Goal: Transaction & Acquisition: Purchase product/service

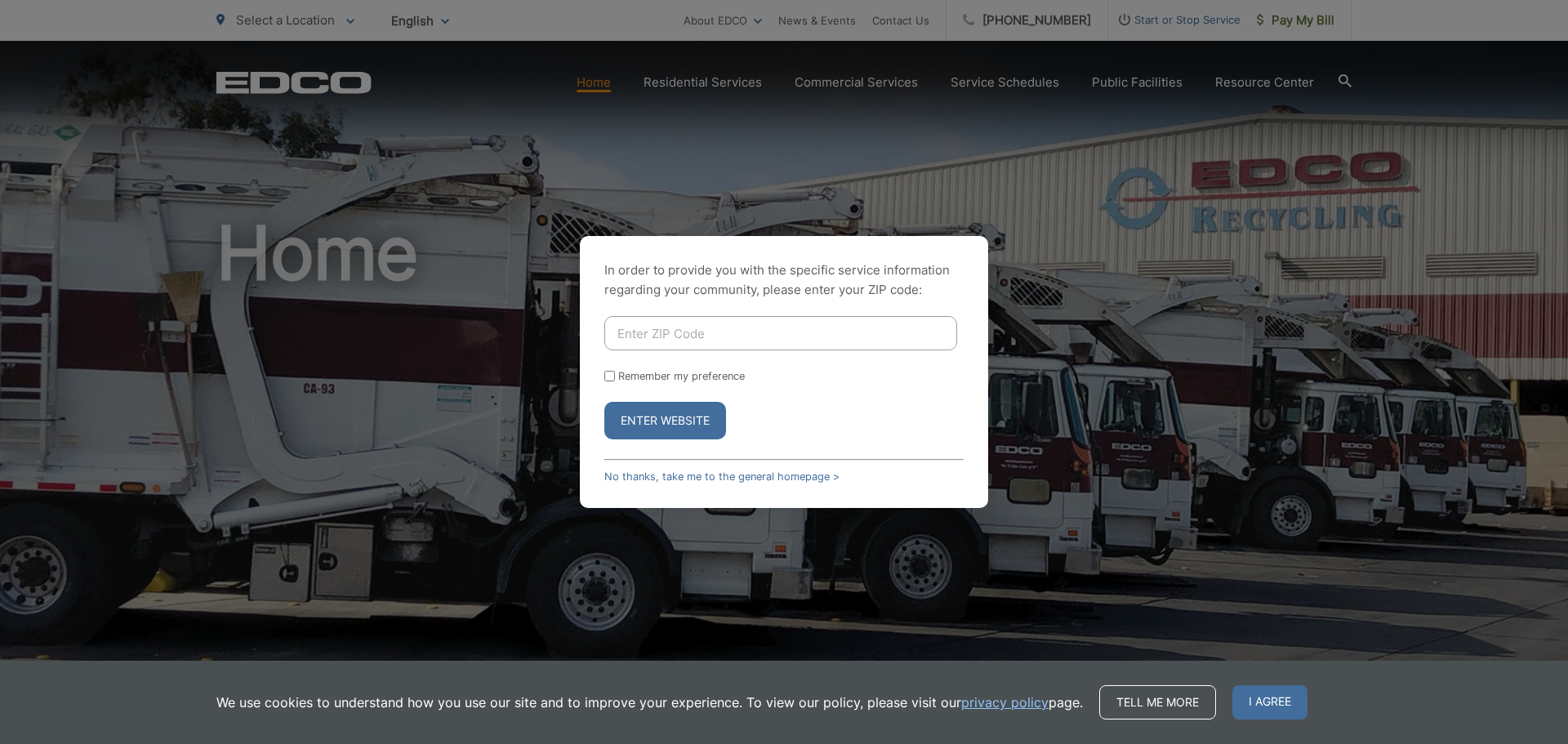
click at [796, 334] on input "Enter ZIP Code" at bounding box center [780, 333] width 353 height 34
type input "91942"
click at [604, 402] on button "Enter Website" at bounding box center [664, 421] width 121 height 38
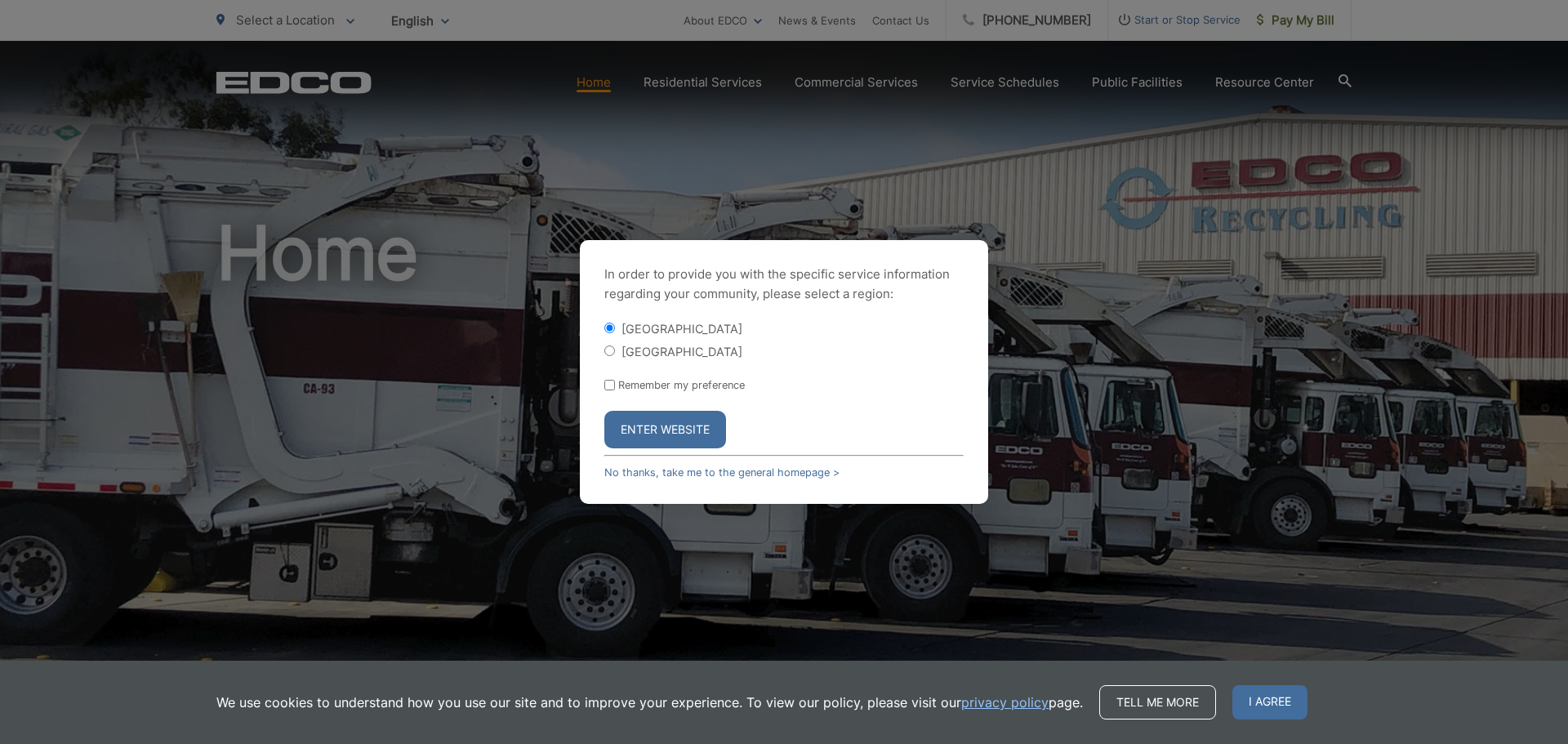
click at [698, 429] on button "Enter Website" at bounding box center [664, 429] width 121 height 38
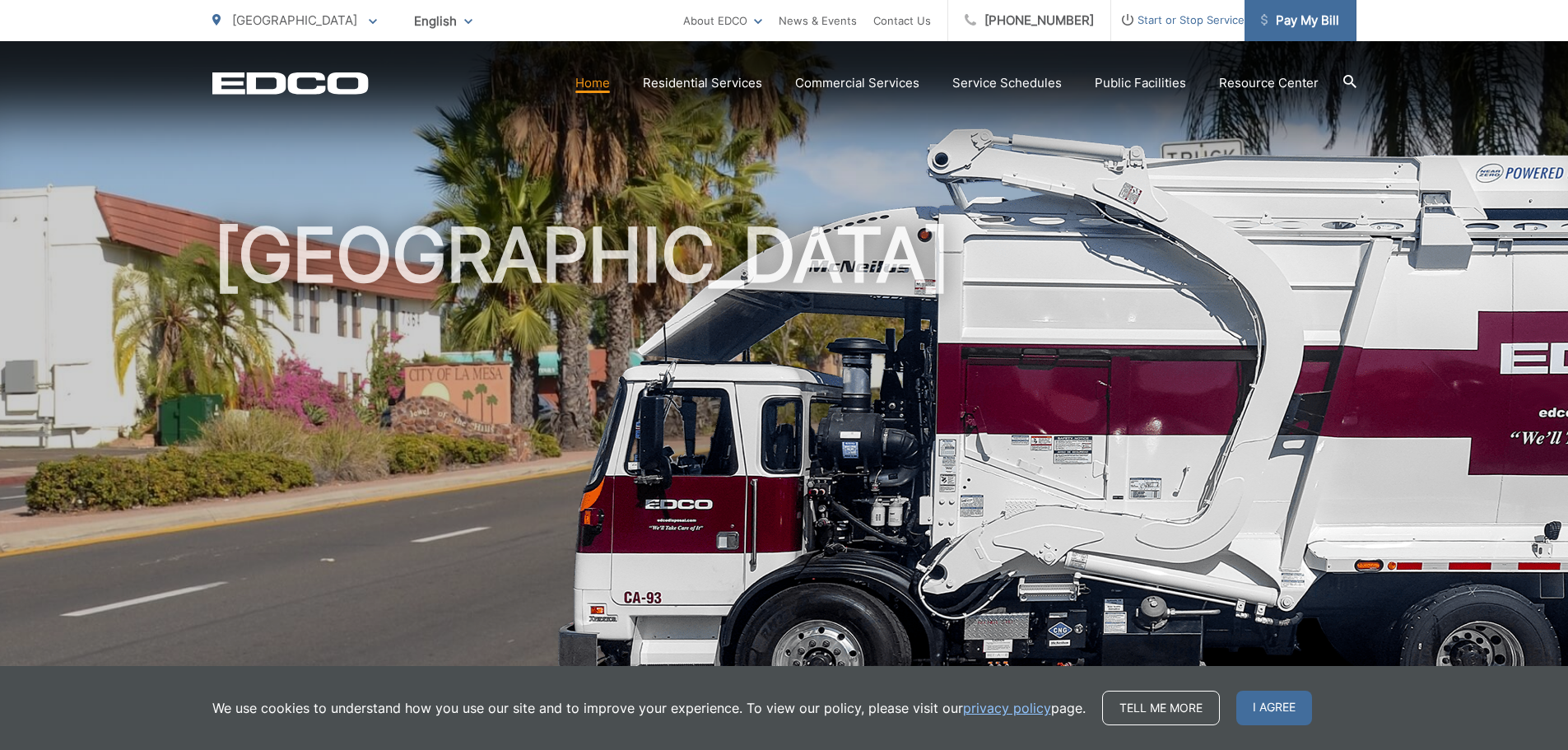
click at [1298, 20] on span "Pay My Bill" at bounding box center [1300, 20] width 78 height 20
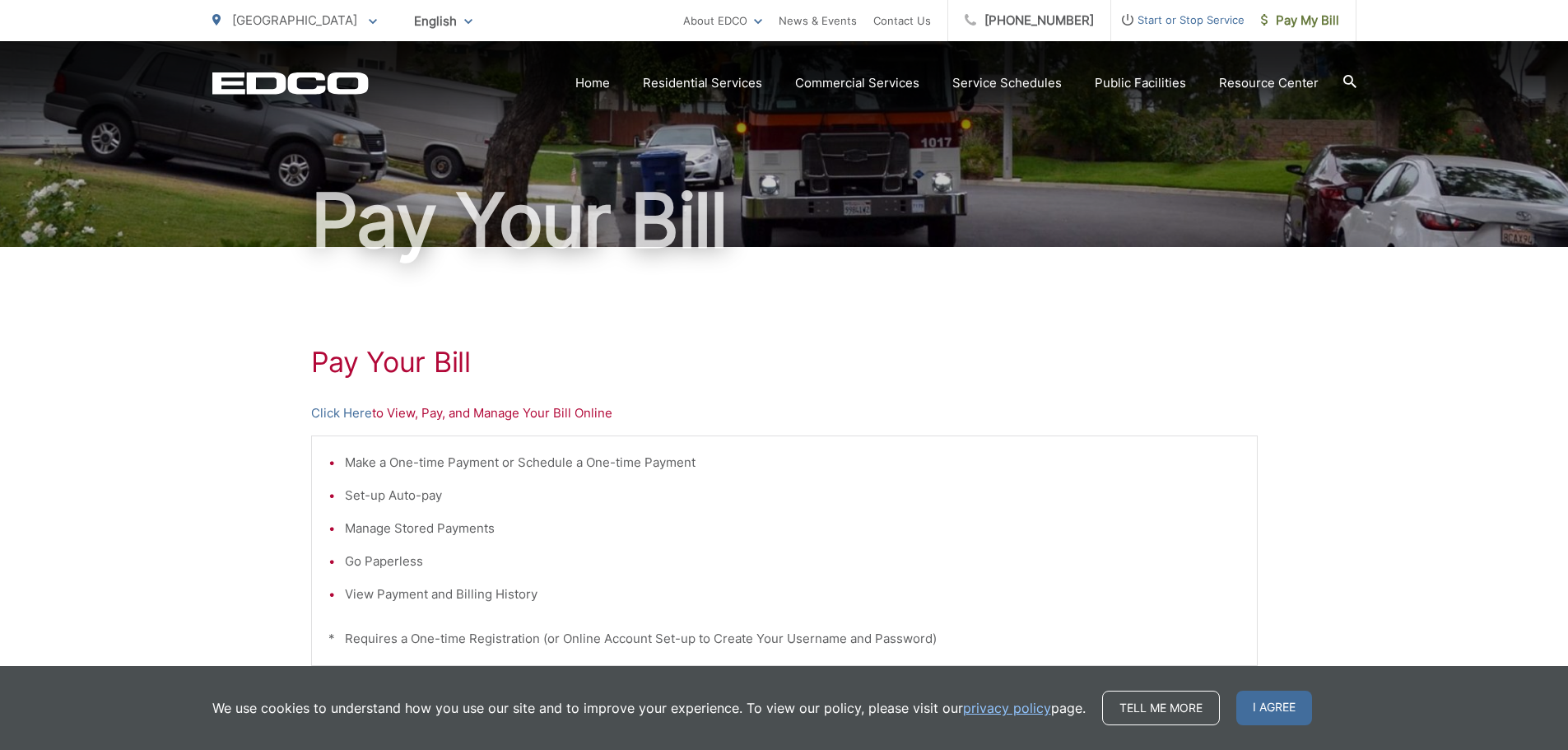
scroll to position [247, 0]
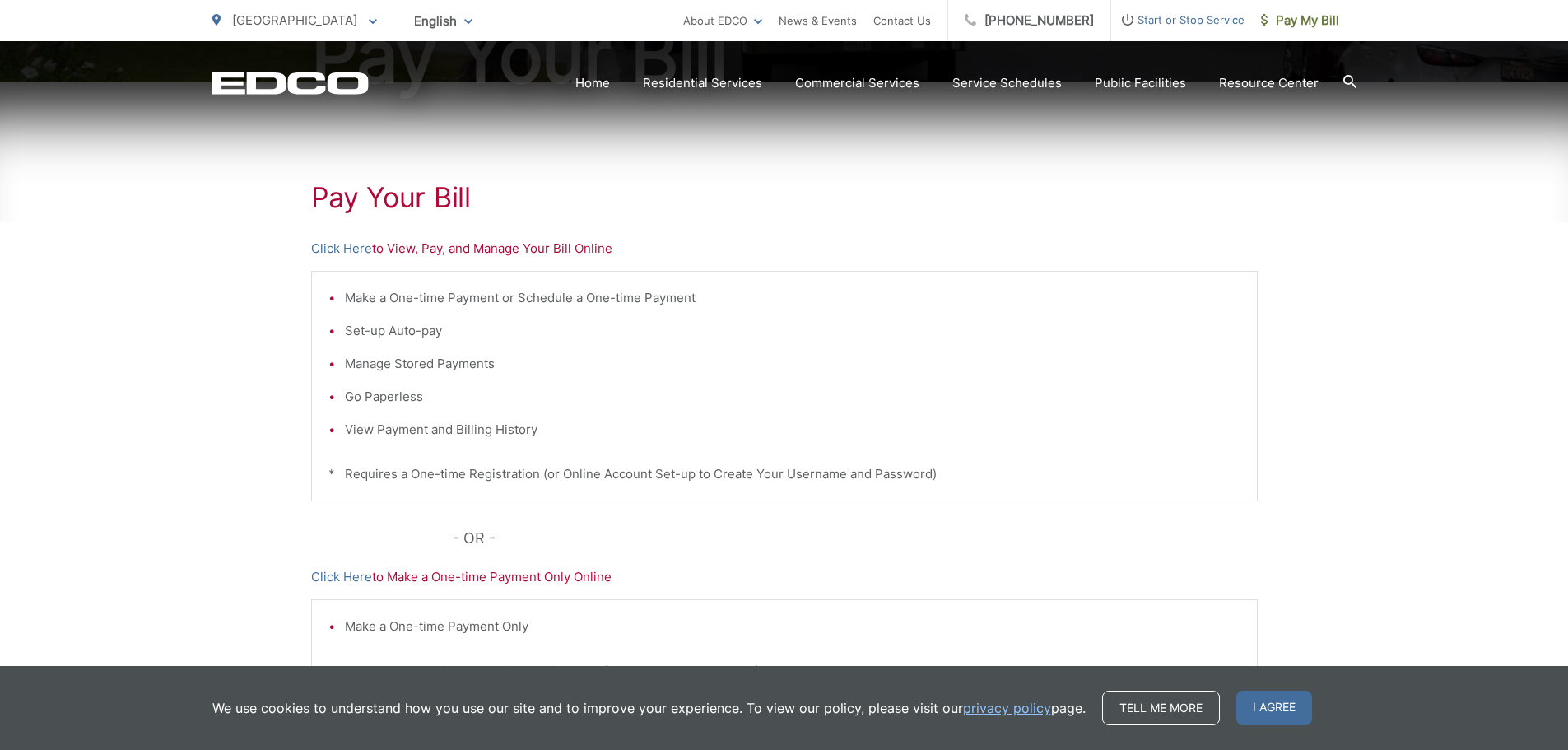
click at [629, 302] on li "Make a One-time Payment or Schedule a One-time Payment" at bounding box center [792, 298] width 896 height 20
click at [358, 247] on link "Click Here" at bounding box center [341, 248] width 61 height 20
